Goal: Task Accomplishment & Management: Manage account settings

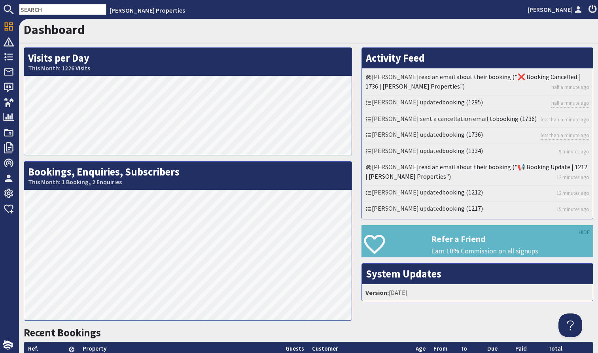
click at [81, 11] on input "text" at bounding box center [62, 9] width 87 height 11
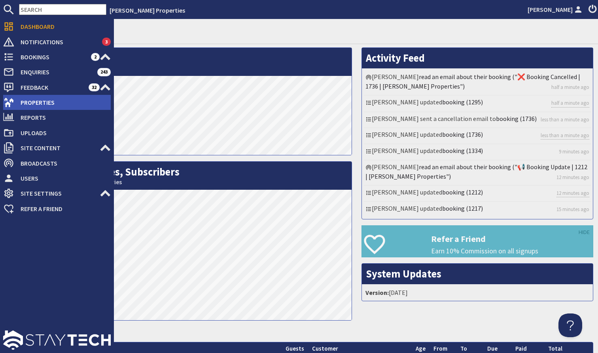
click at [56, 99] on span "Properties" at bounding box center [62, 102] width 97 height 13
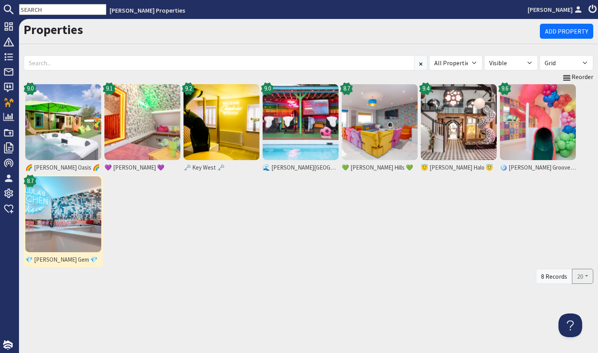
click at [85, 213] on img at bounding box center [63, 214] width 76 height 76
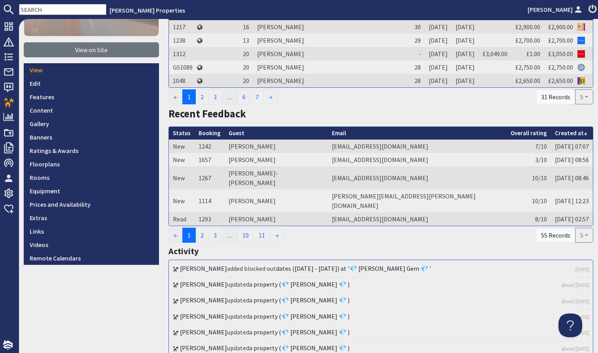
scroll to position [180, 0]
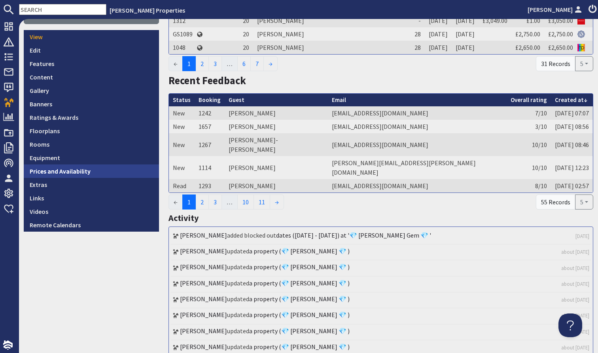
click at [84, 169] on link "Prices and Availability" at bounding box center [91, 171] width 135 height 13
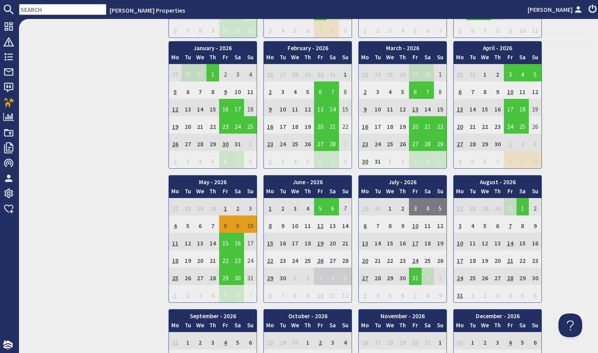
scroll to position [464, 0]
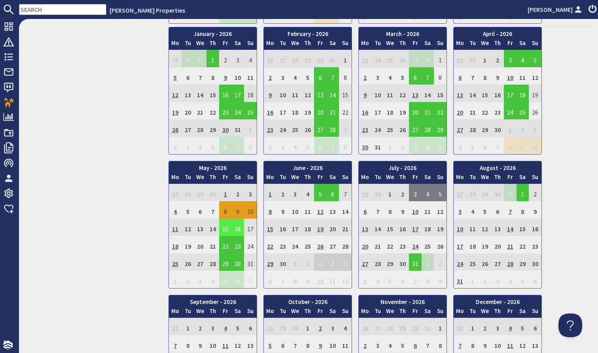
click at [227, 229] on td "15" at bounding box center [225, 227] width 13 height 17
click at [225, 261] on link "View booking" at bounding box center [221, 262] width 42 height 8
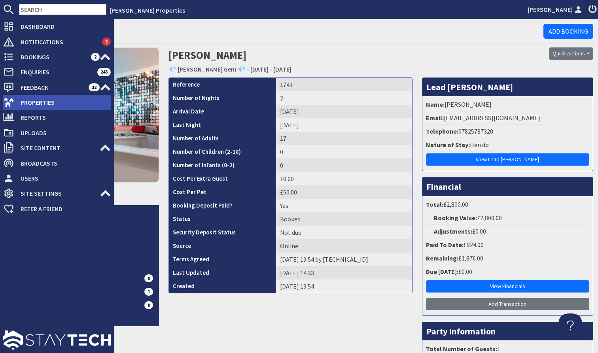
click at [54, 98] on span "Properties" at bounding box center [62, 102] width 97 height 13
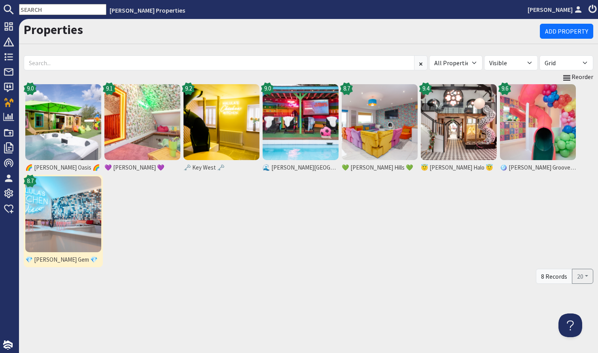
click at [101, 184] on img at bounding box center [63, 214] width 76 height 76
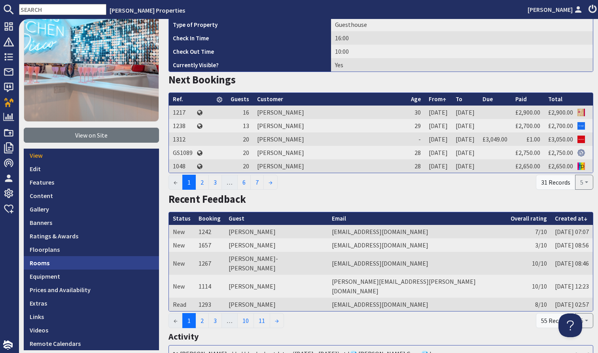
scroll to position [55, 0]
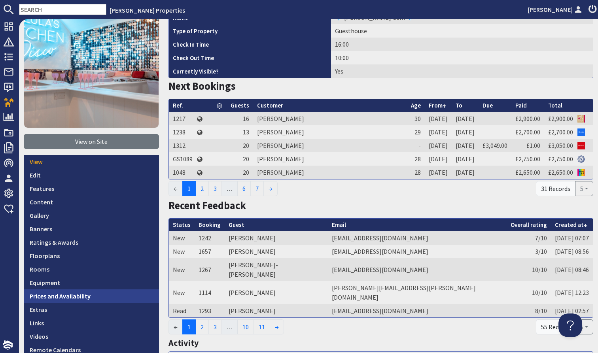
click at [56, 298] on link "Prices and Availability" at bounding box center [91, 296] width 135 height 13
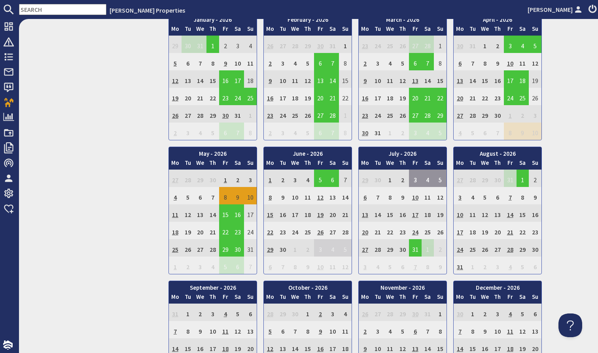
scroll to position [504, 0]
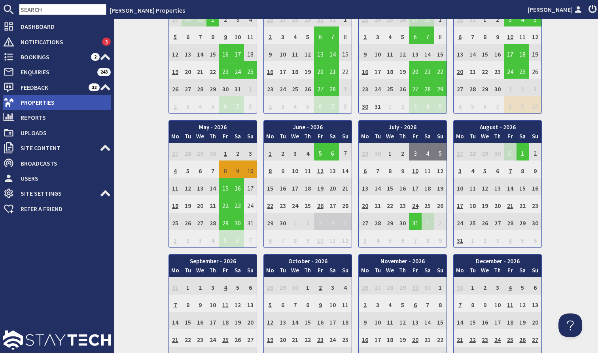
click at [57, 104] on span "Properties" at bounding box center [62, 102] width 97 height 13
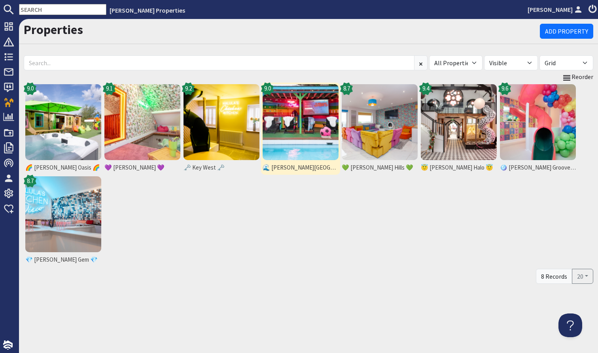
click at [293, 142] on img at bounding box center [301, 122] width 76 height 76
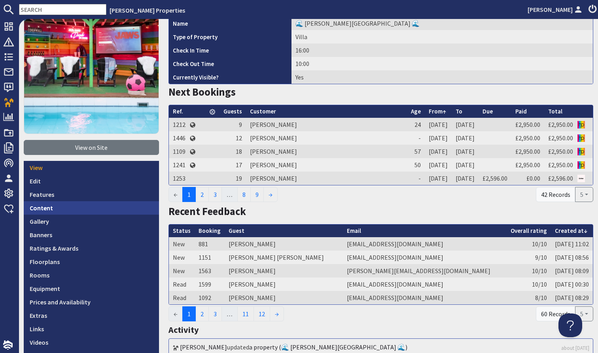
scroll to position [124, 0]
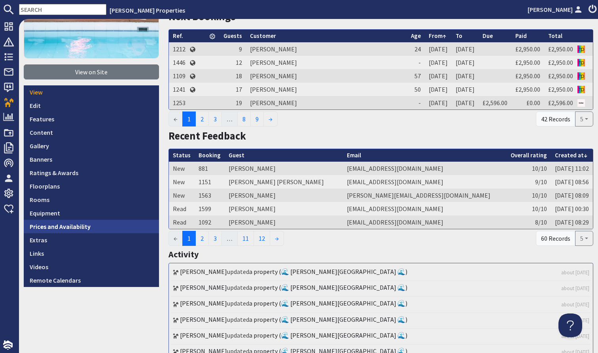
click at [81, 228] on link "Prices and Availability" at bounding box center [91, 226] width 135 height 13
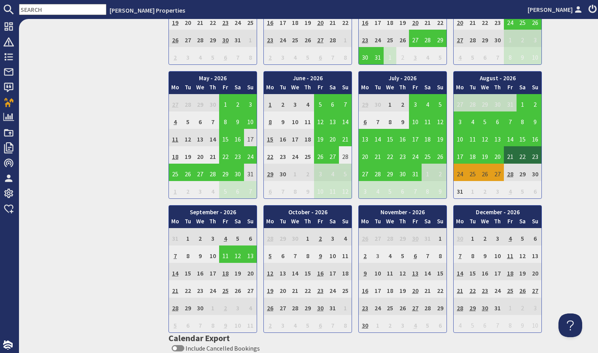
scroll to position [555, 0]
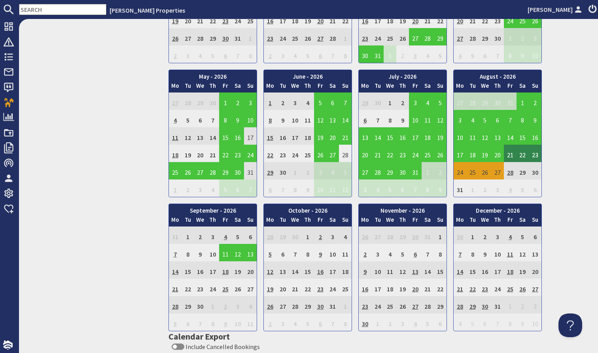
click at [513, 153] on td "21" at bounding box center [510, 153] width 13 height 17
click at [511, 153] on td "21" at bounding box center [510, 153] width 13 height 17
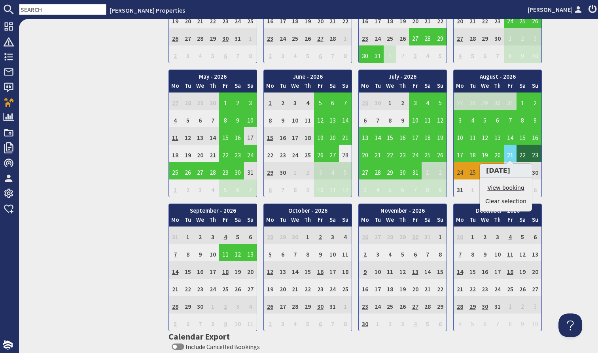
click at [512, 187] on link "View booking" at bounding box center [505, 188] width 41 height 8
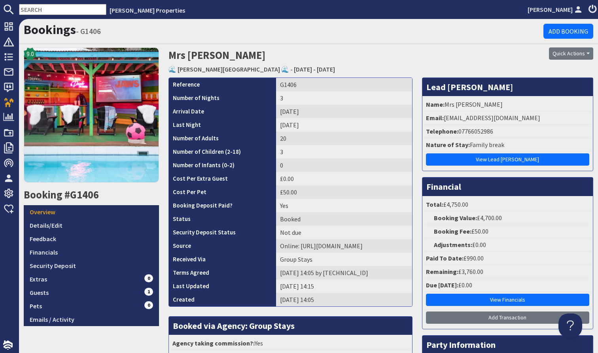
scroll to position [11, 0]
